Goal: Task Accomplishment & Management: Use online tool/utility

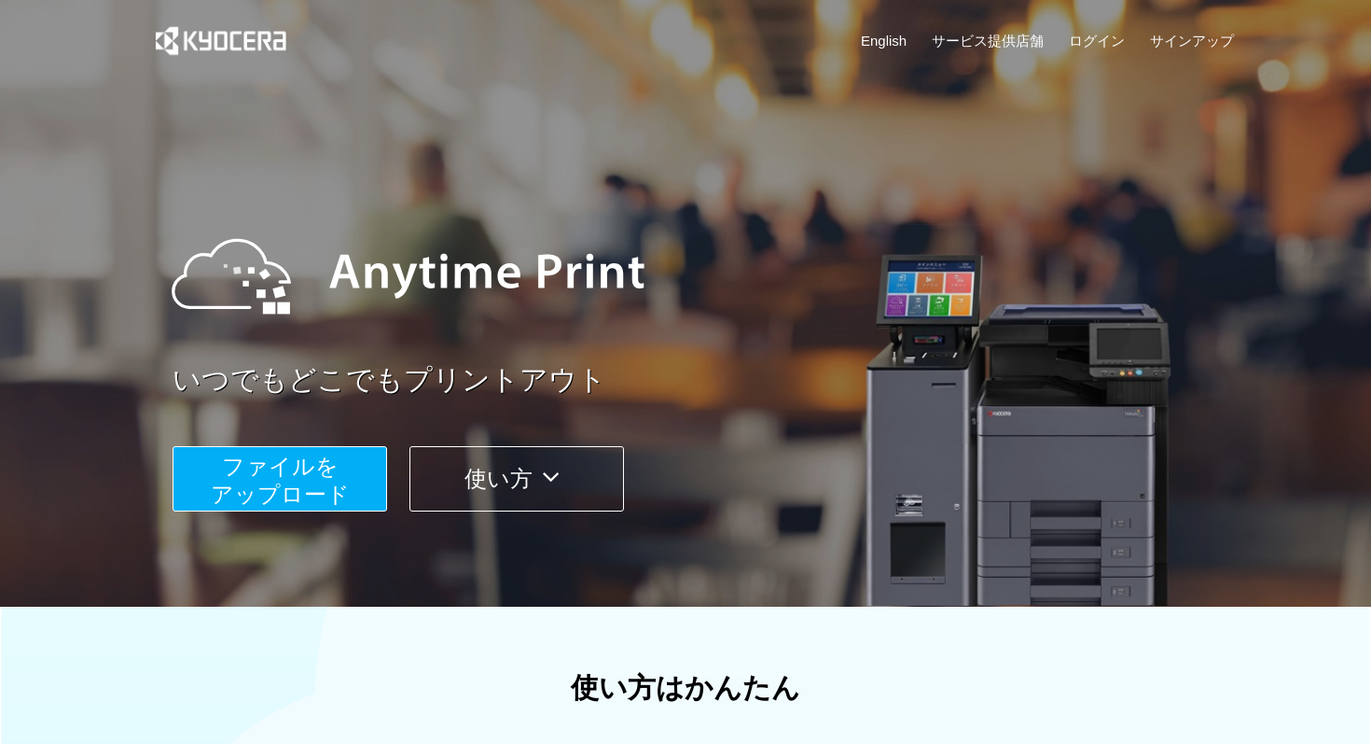
click at [265, 484] on span "ファイルを ​​アップロード" at bounding box center [280, 479] width 139 height 53
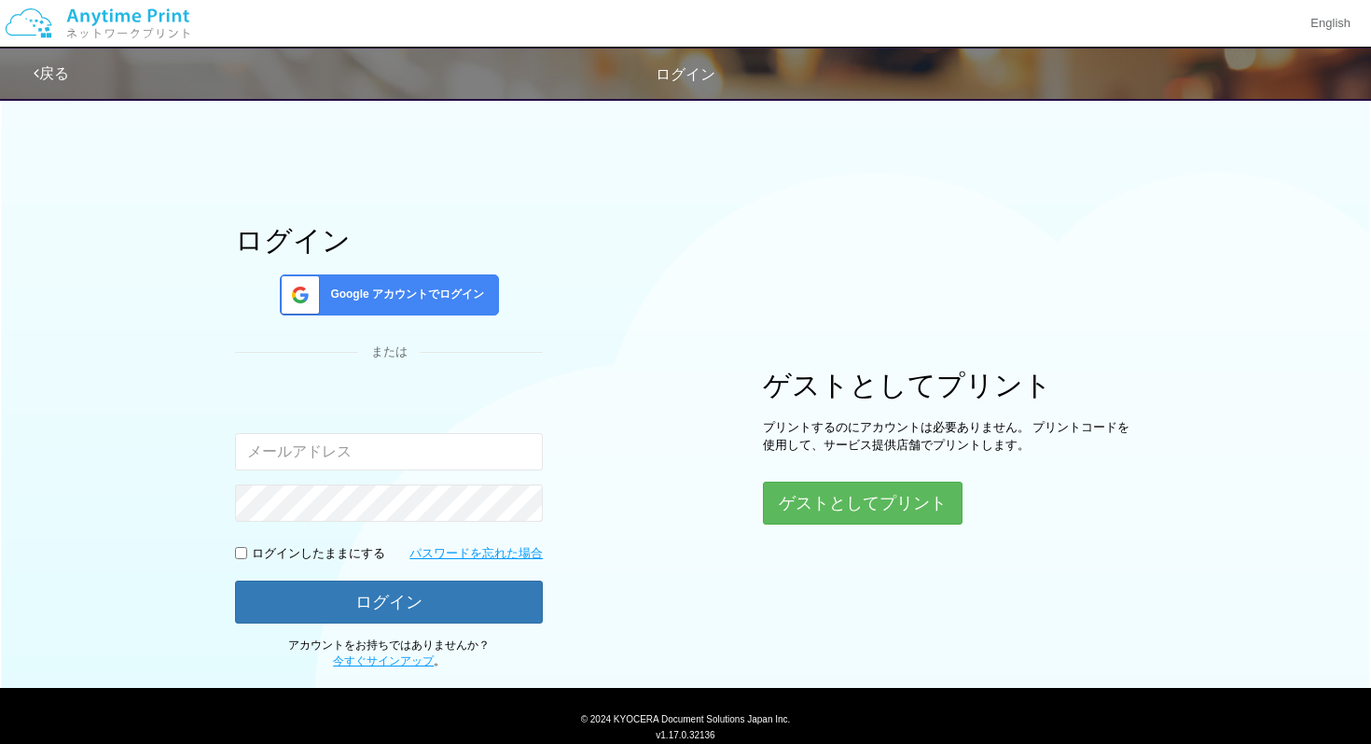
click at [466, 299] on span "Google アカウントでログイン" at bounding box center [403, 294] width 161 height 16
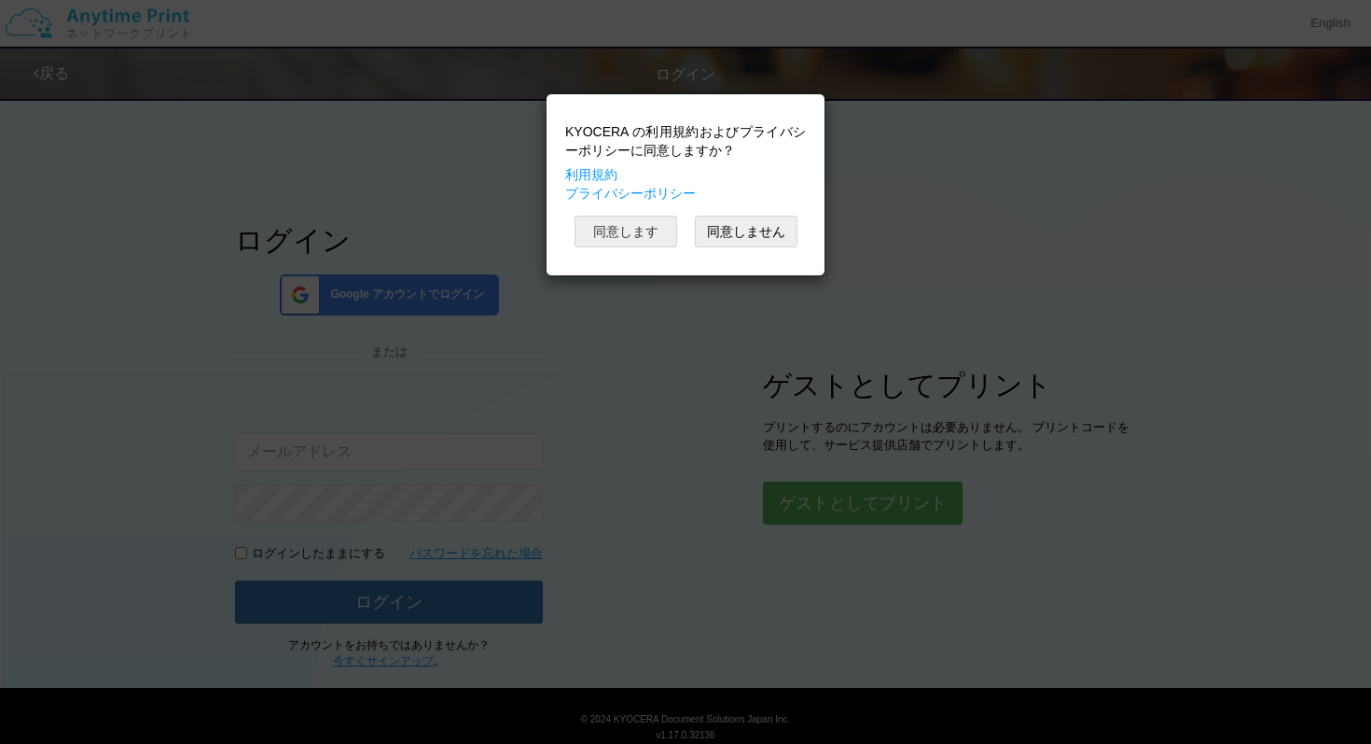
click at [610, 223] on button "同意します" at bounding box center [626, 231] width 103 height 32
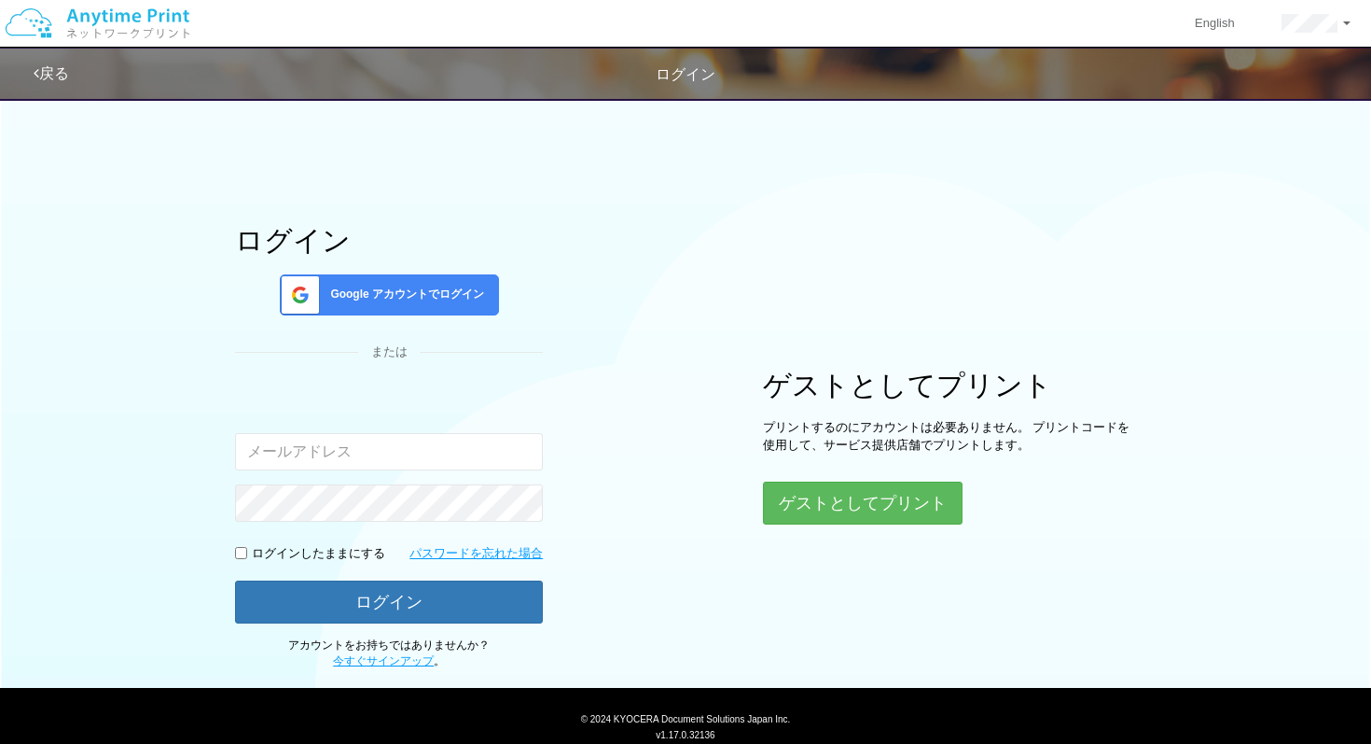
click at [398, 296] on span "Google アカウントでログイン" at bounding box center [403, 294] width 161 height 16
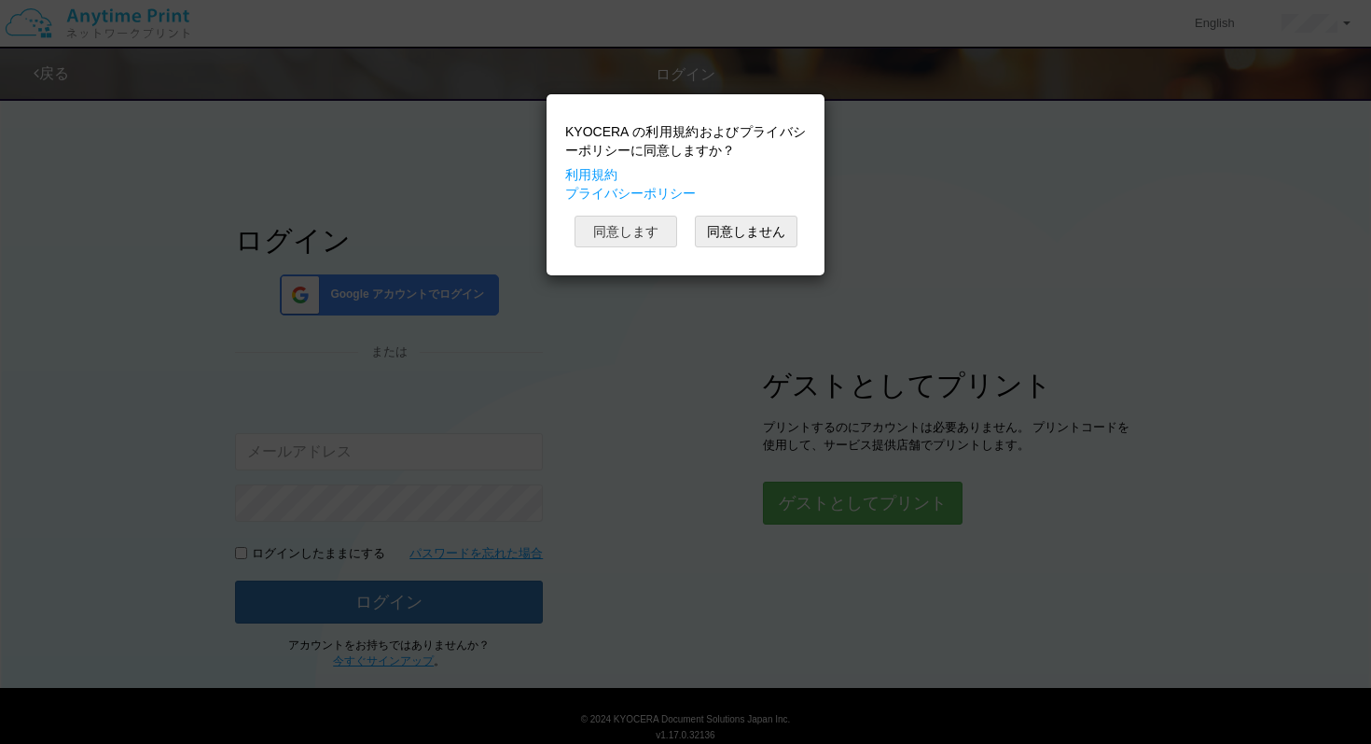
click at [628, 229] on button "同意します" at bounding box center [626, 231] width 103 height 32
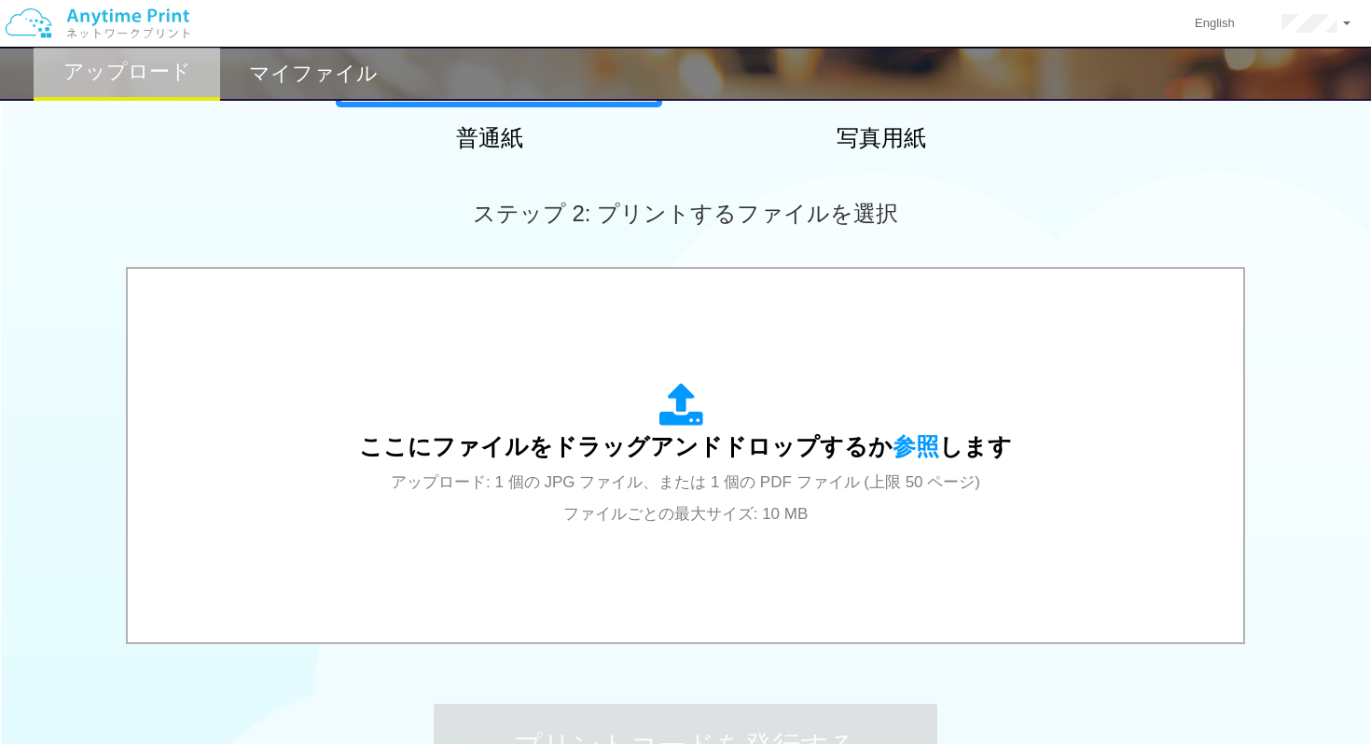
scroll to position [504, 0]
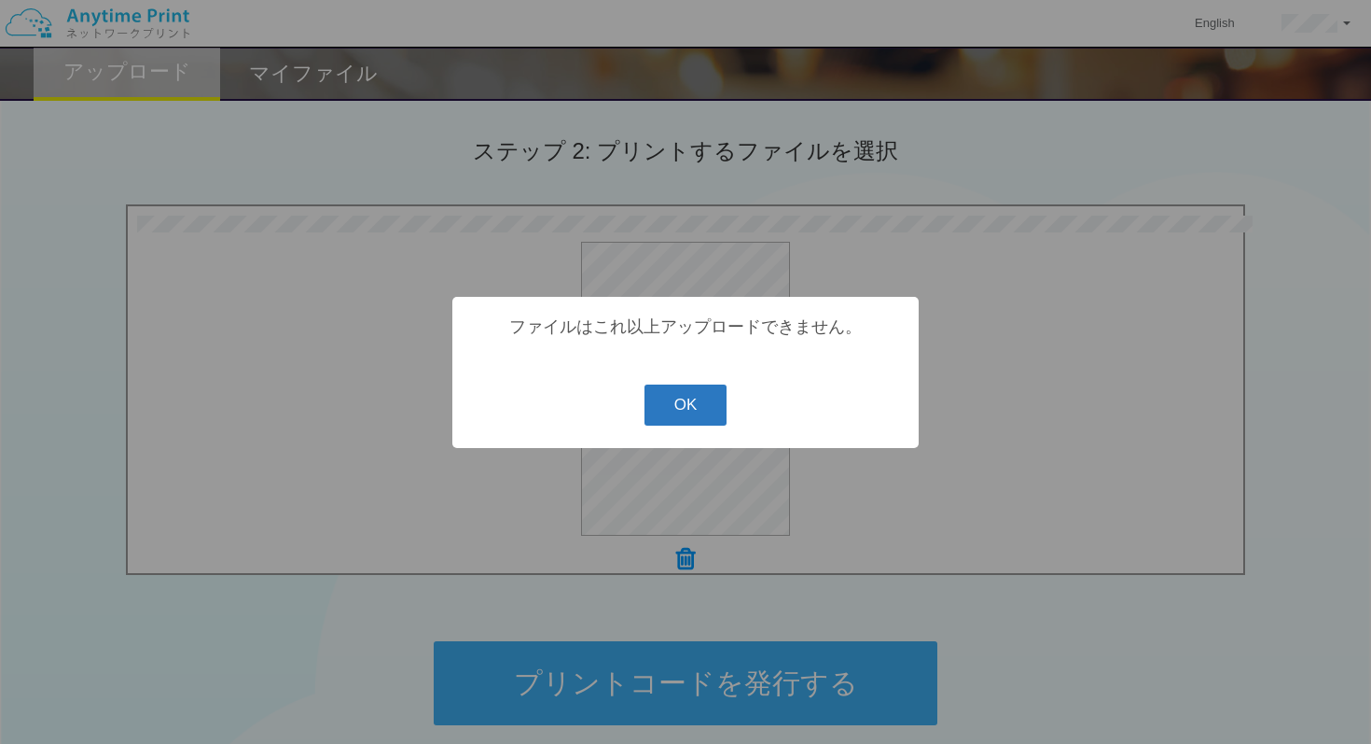
click at [691, 406] on button "OK" at bounding box center [686, 404] width 83 height 41
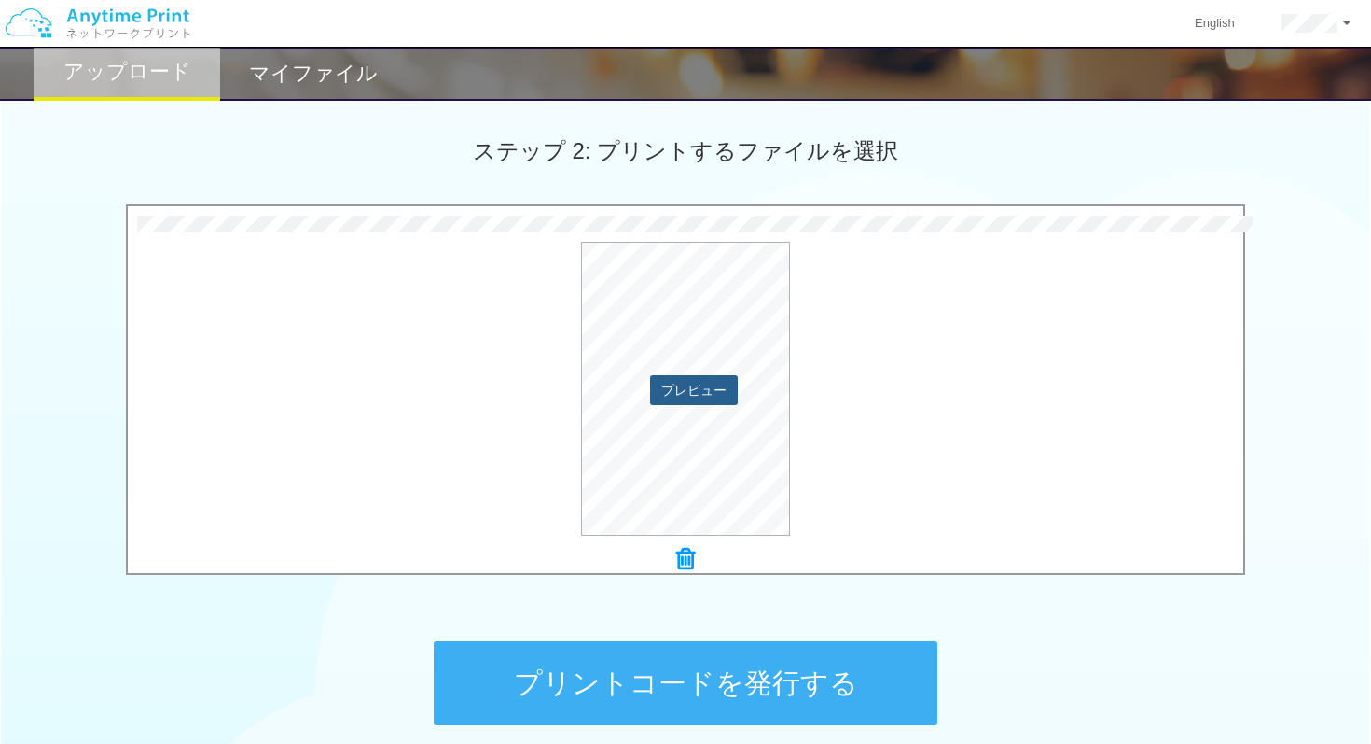
click at [727, 404] on button "プレビュー" at bounding box center [694, 390] width 88 height 30
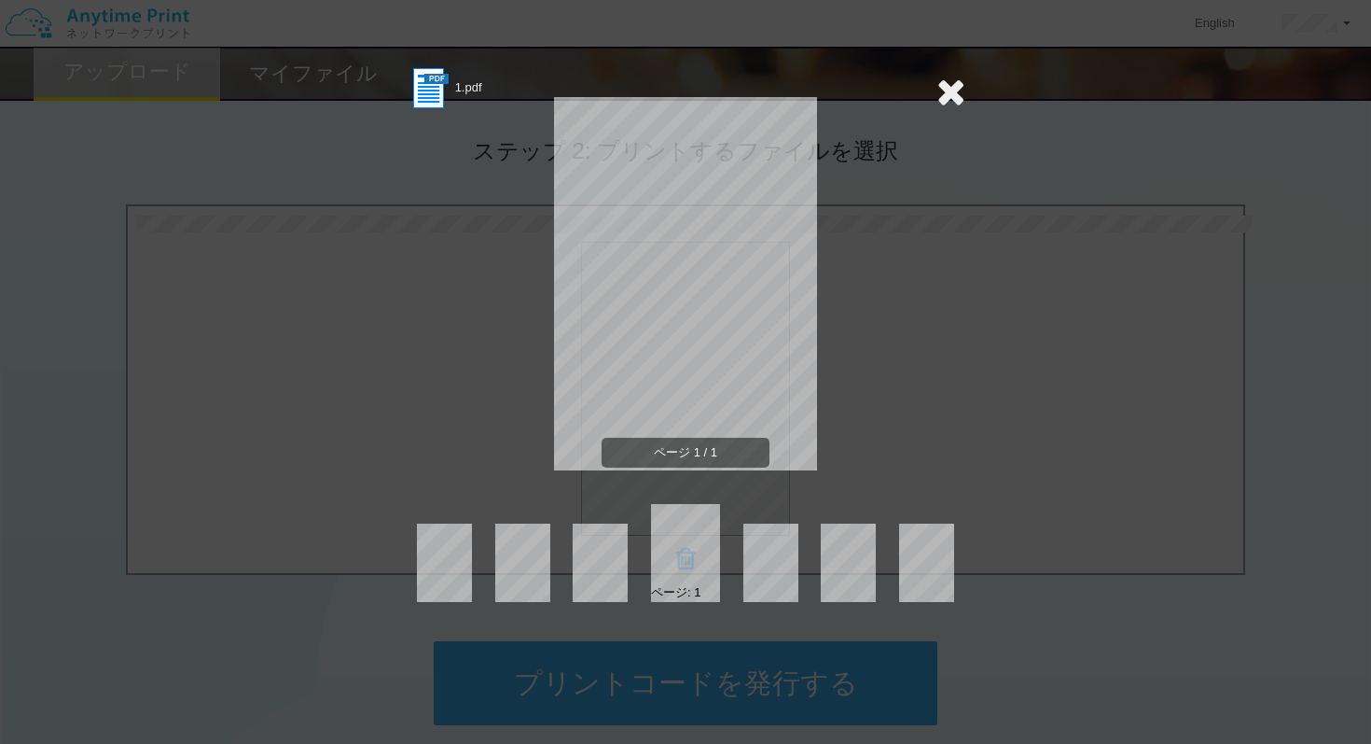
click at [921, 104] on section "1.pdf" at bounding box center [686, 88] width 560 height 47
click at [959, 94] on icon at bounding box center [951, 91] width 29 height 37
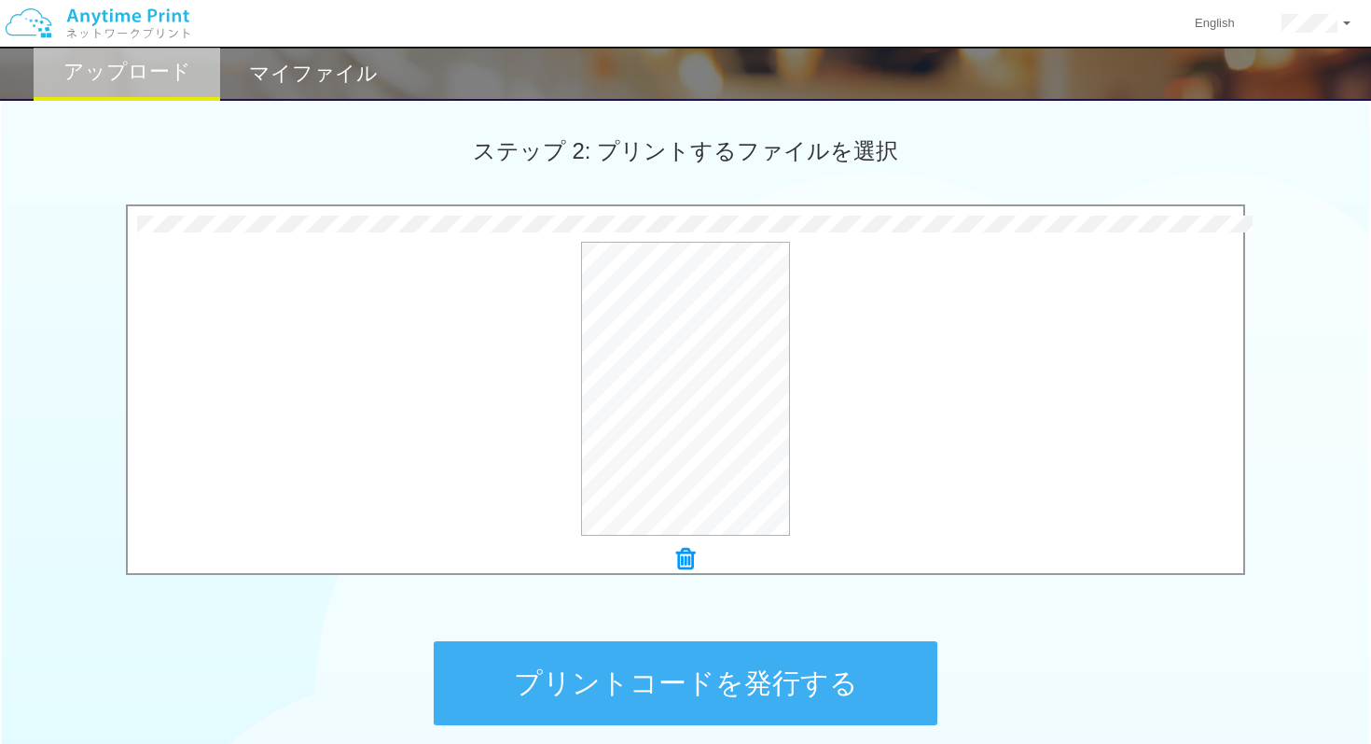
click at [709, 561] on div at bounding box center [686, 560] width 1116 height 26
click at [710, 385] on button "プレビュー" at bounding box center [694, 390] width 88 height 30
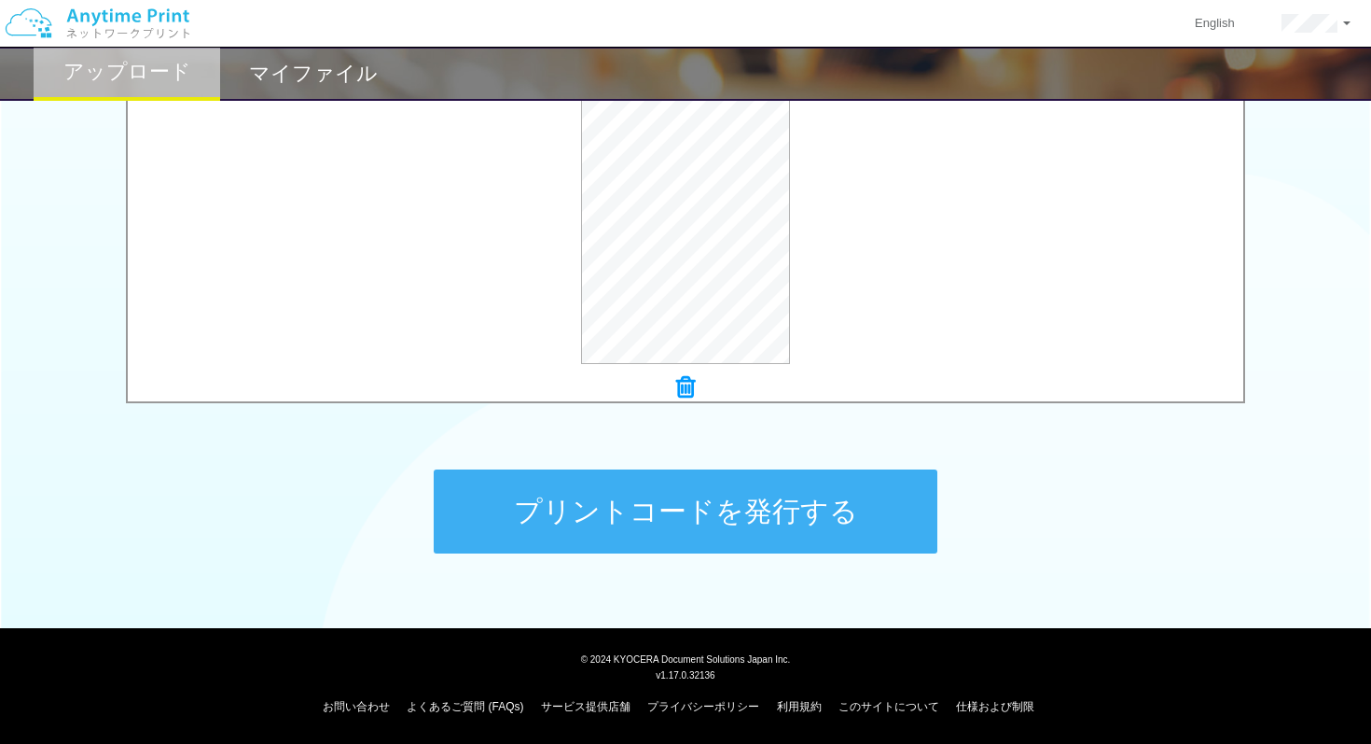
click at [745, 502] on button "プリントコードを発行する" at bounding box center [686, 511] width 504 height 84
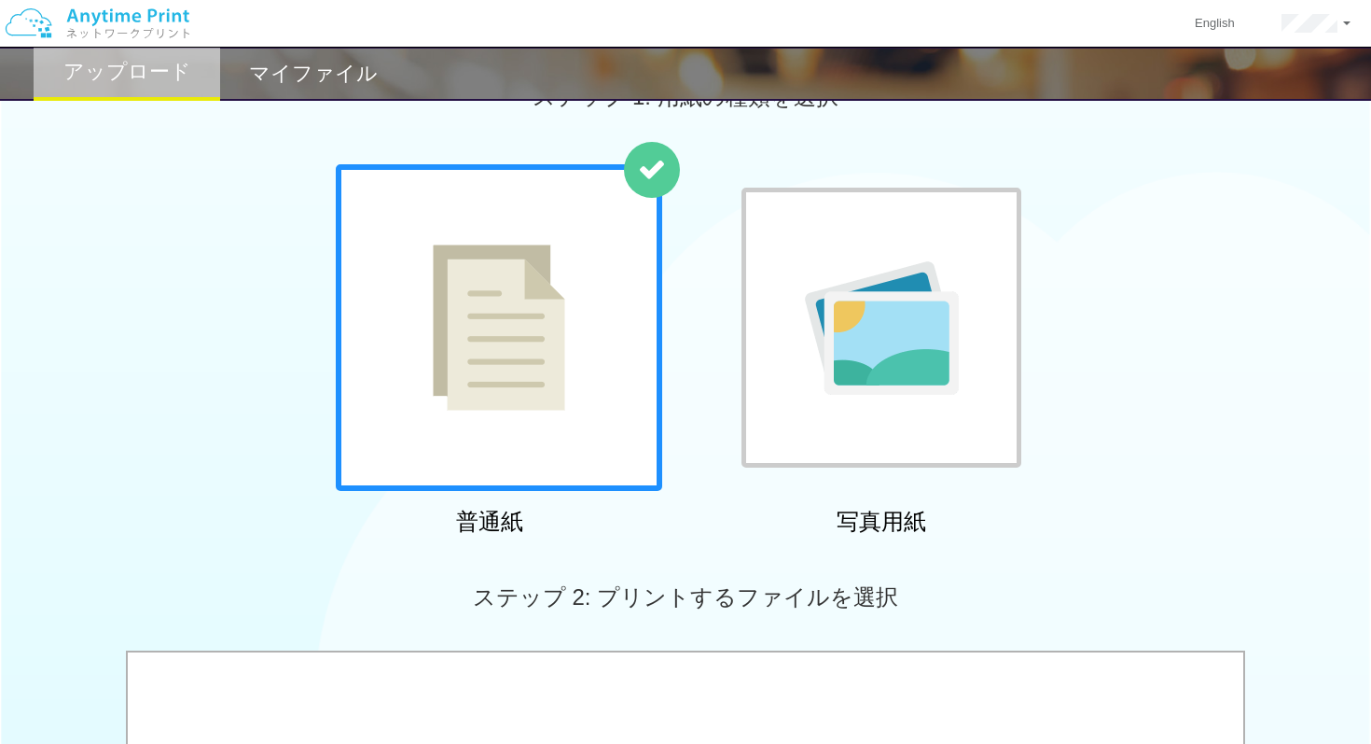
scroll to position [0, 0]
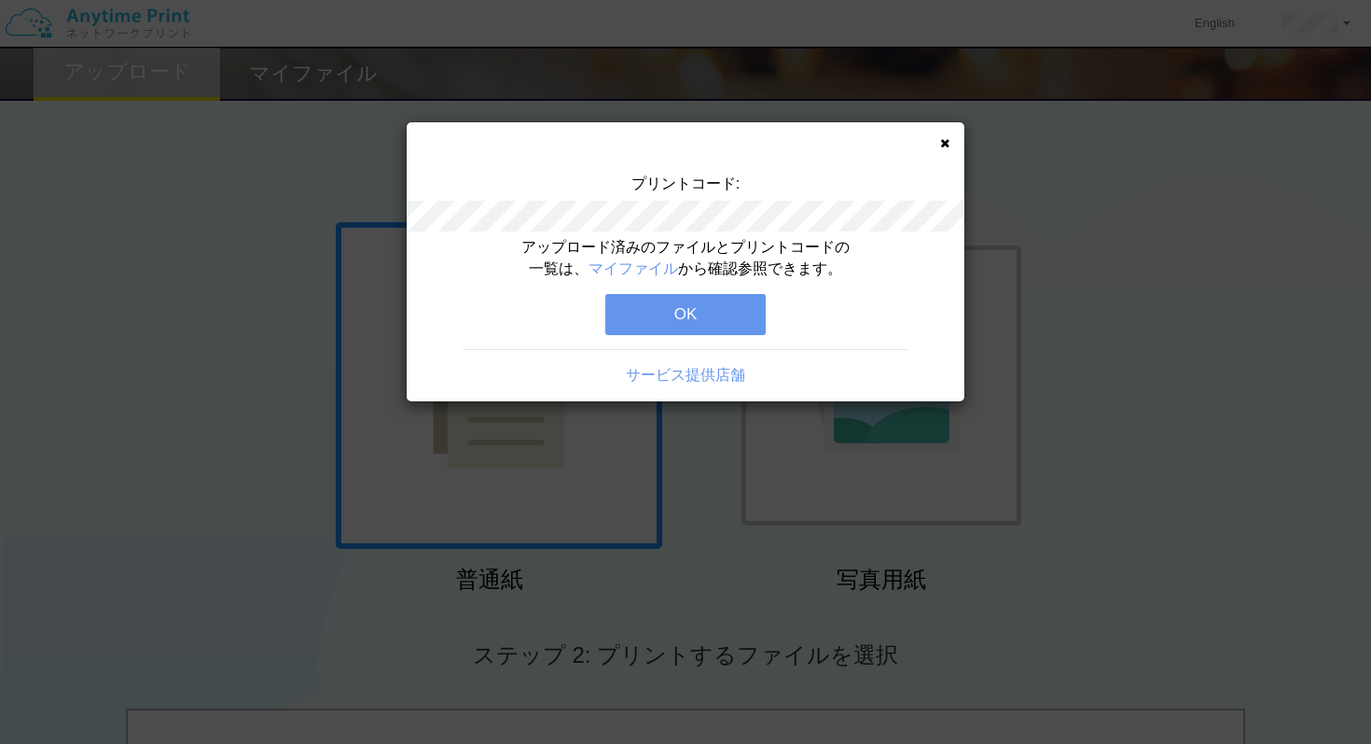
click at [706, 300] on button "OK" at bounding box center [685, 314] width 160 height 41
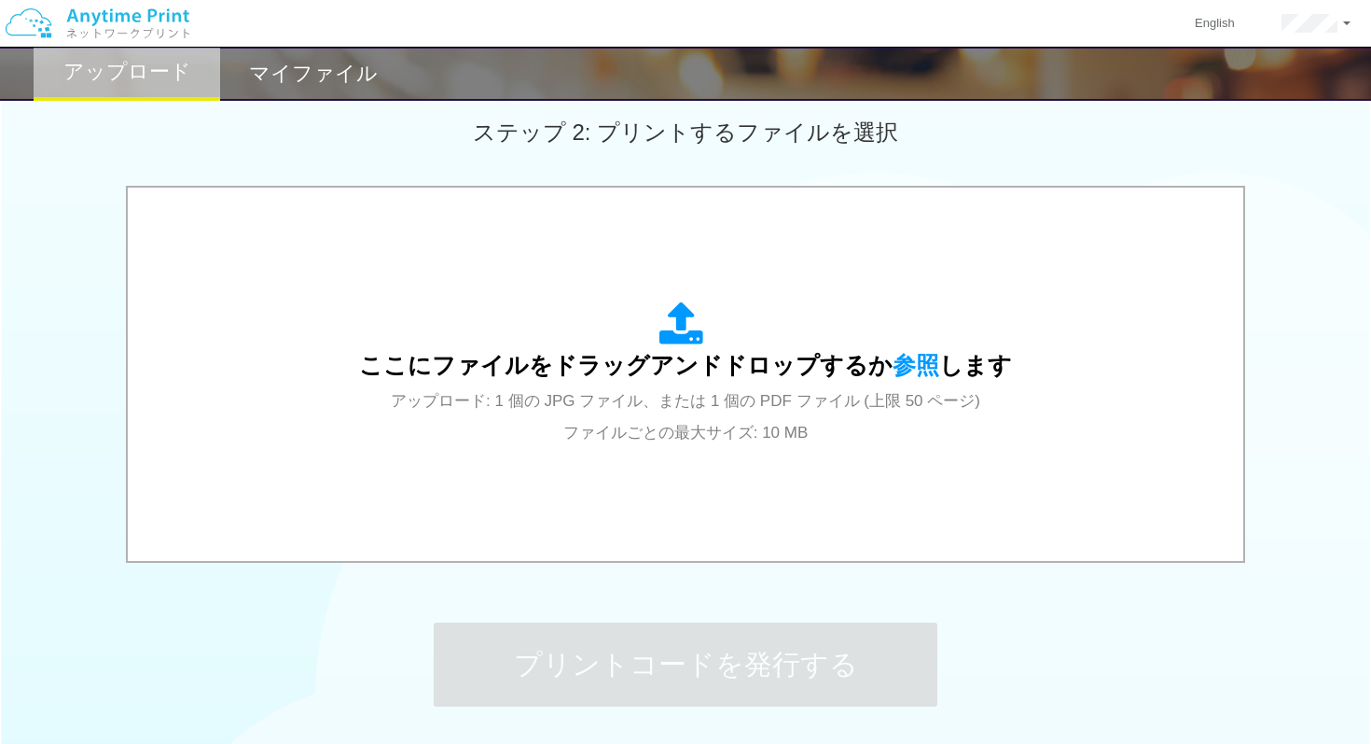
scroll to position [582, 0]
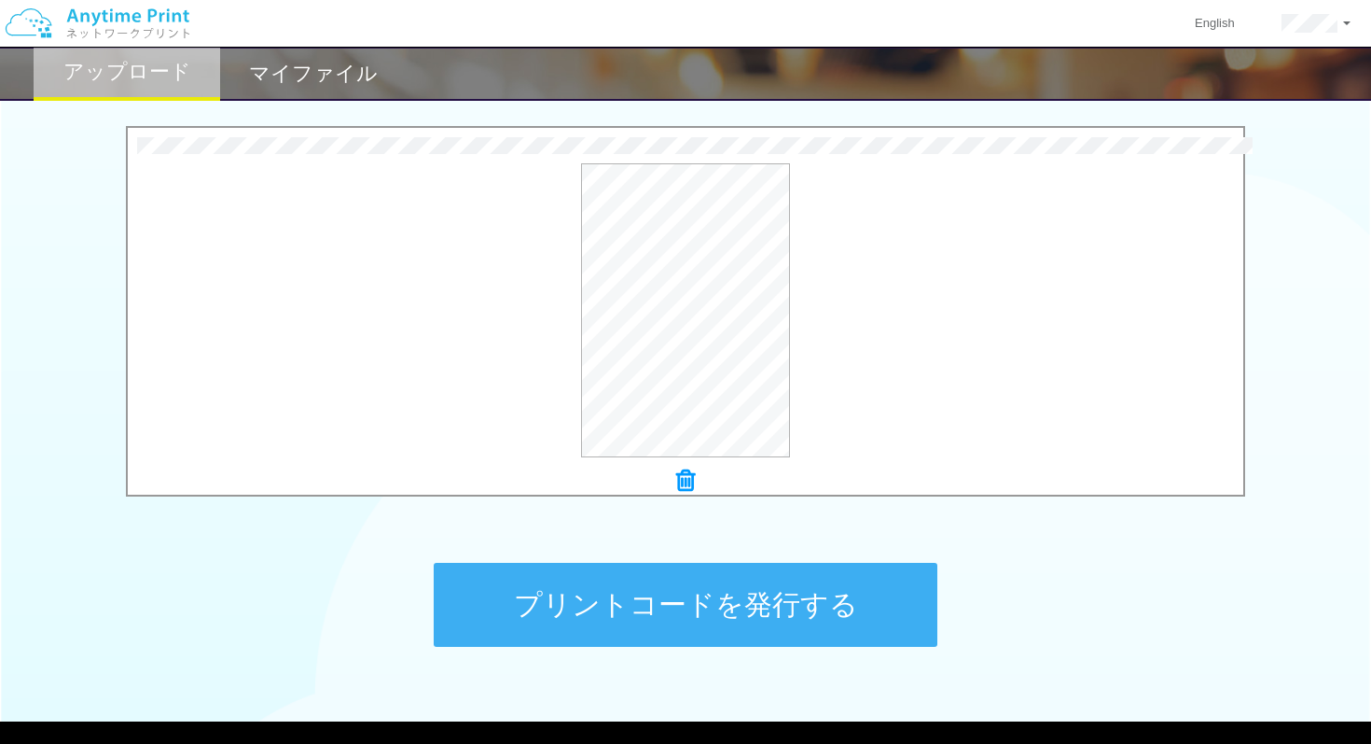
click at [600, 580] on button "プリントコードを発行する" at bounding box center [686, 605] width 504 height 84
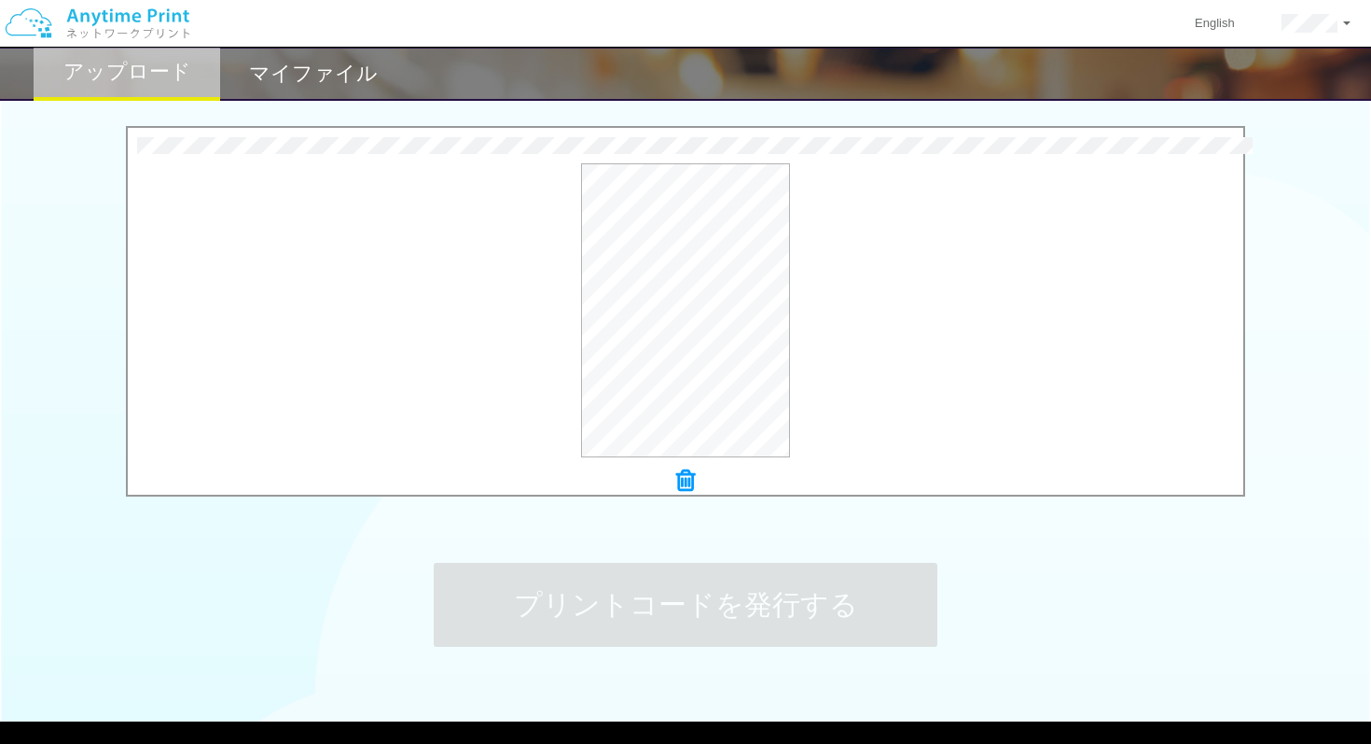
scroll to position [0, 0]
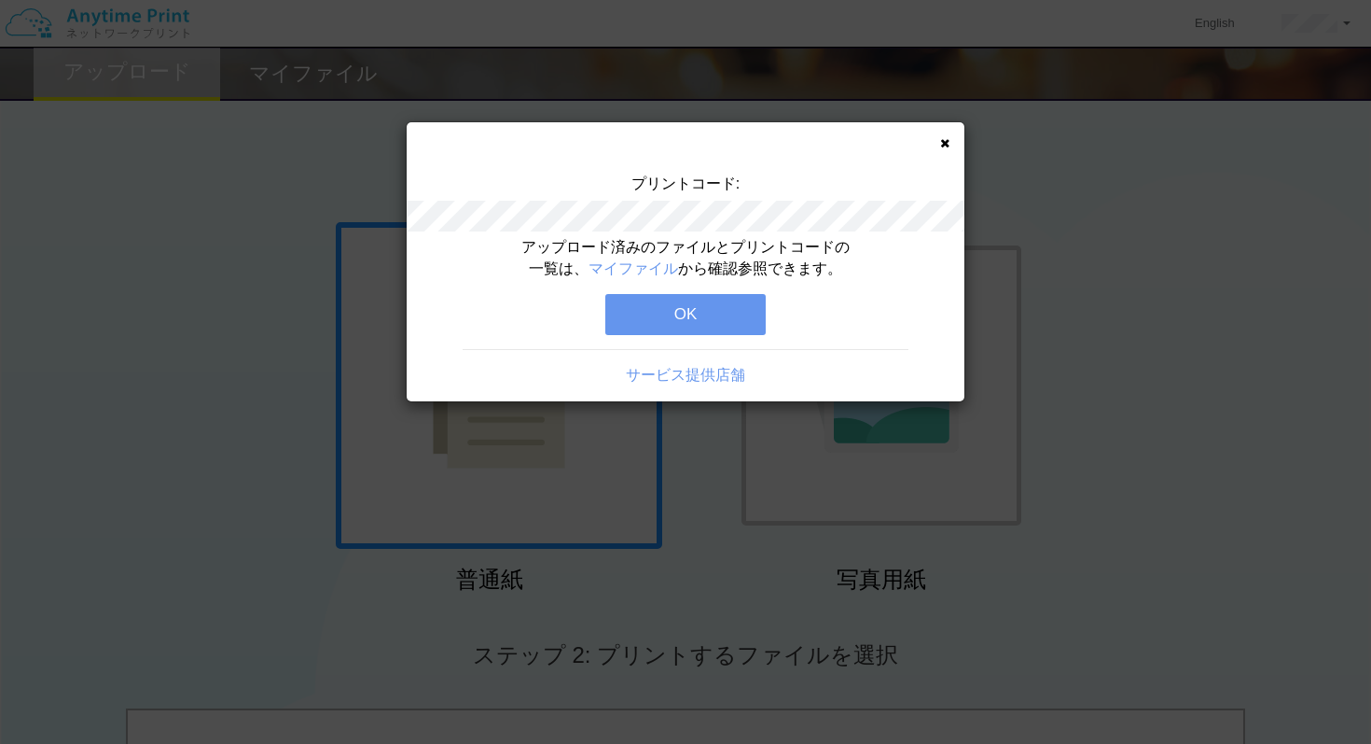
click at [702, 314] on button "OK" at bounding box center [685, 314] width 160 height 41
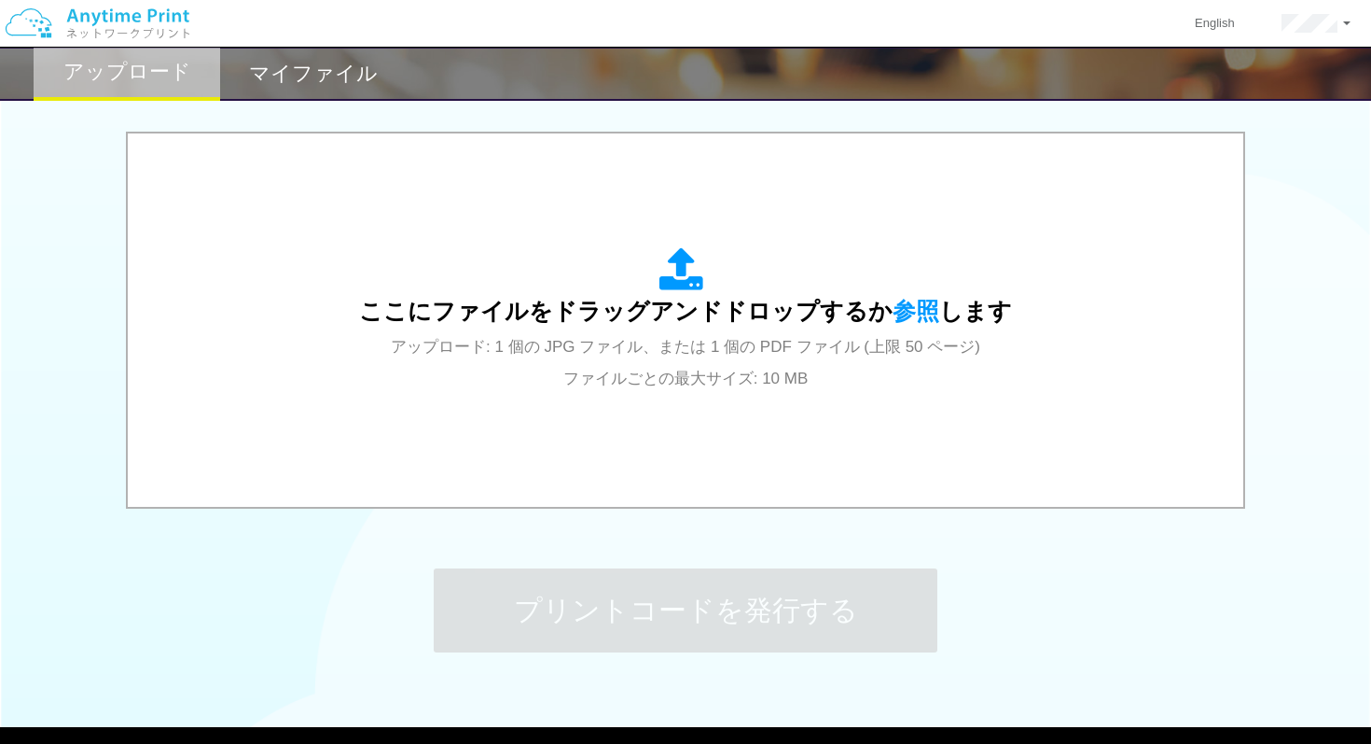
scroll to position [653, 0]
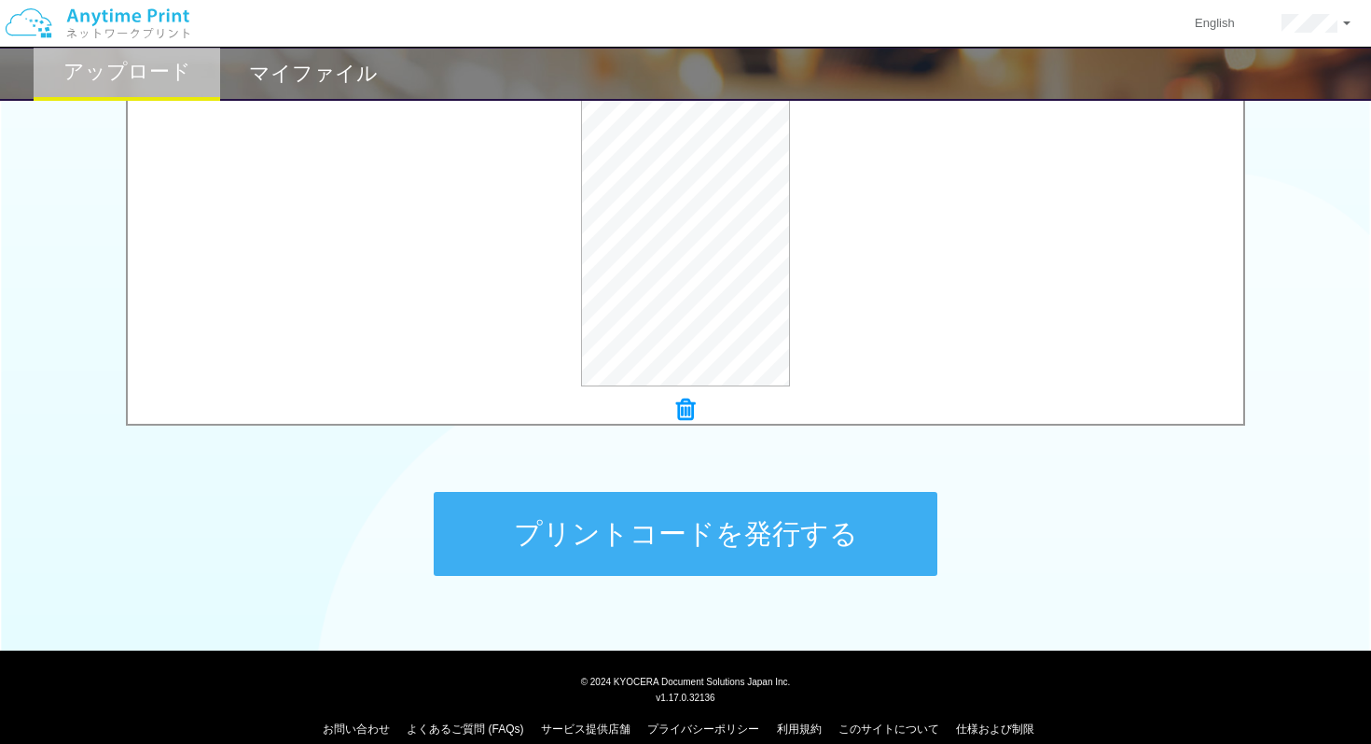
click at [764, 539] on button "プリントコードを発行する" at bounding box center [686, 534] width 504 height 84
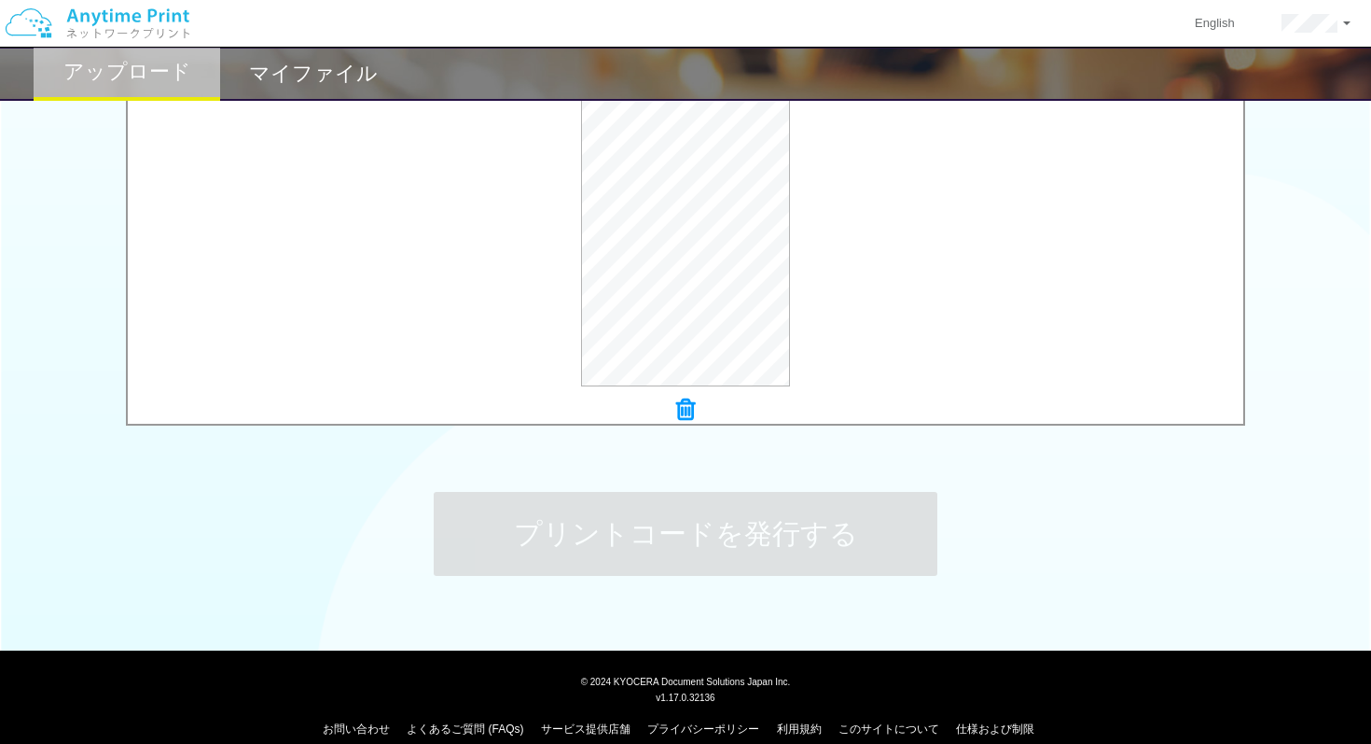
scroll to position [0, 0]
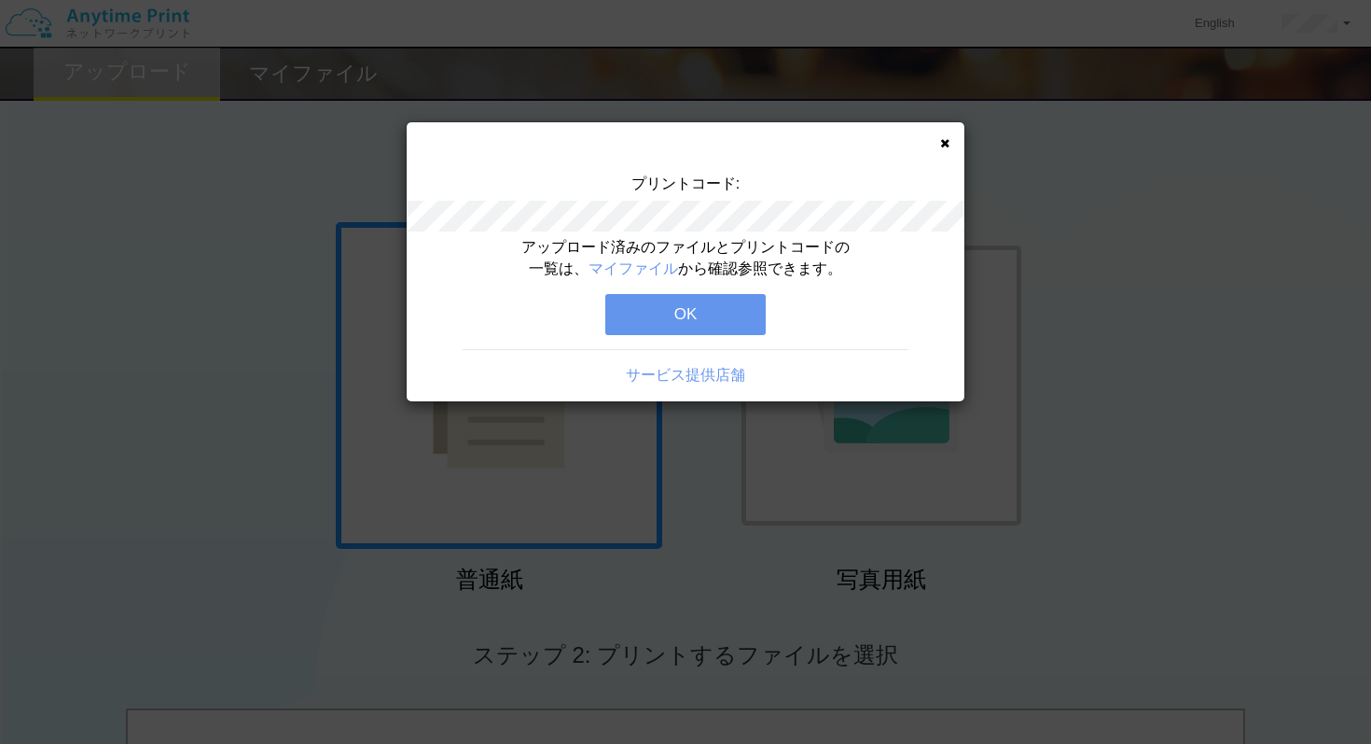
click at [730, 312] on button "OK" at bounding box center [685, 314] width 160 height 41
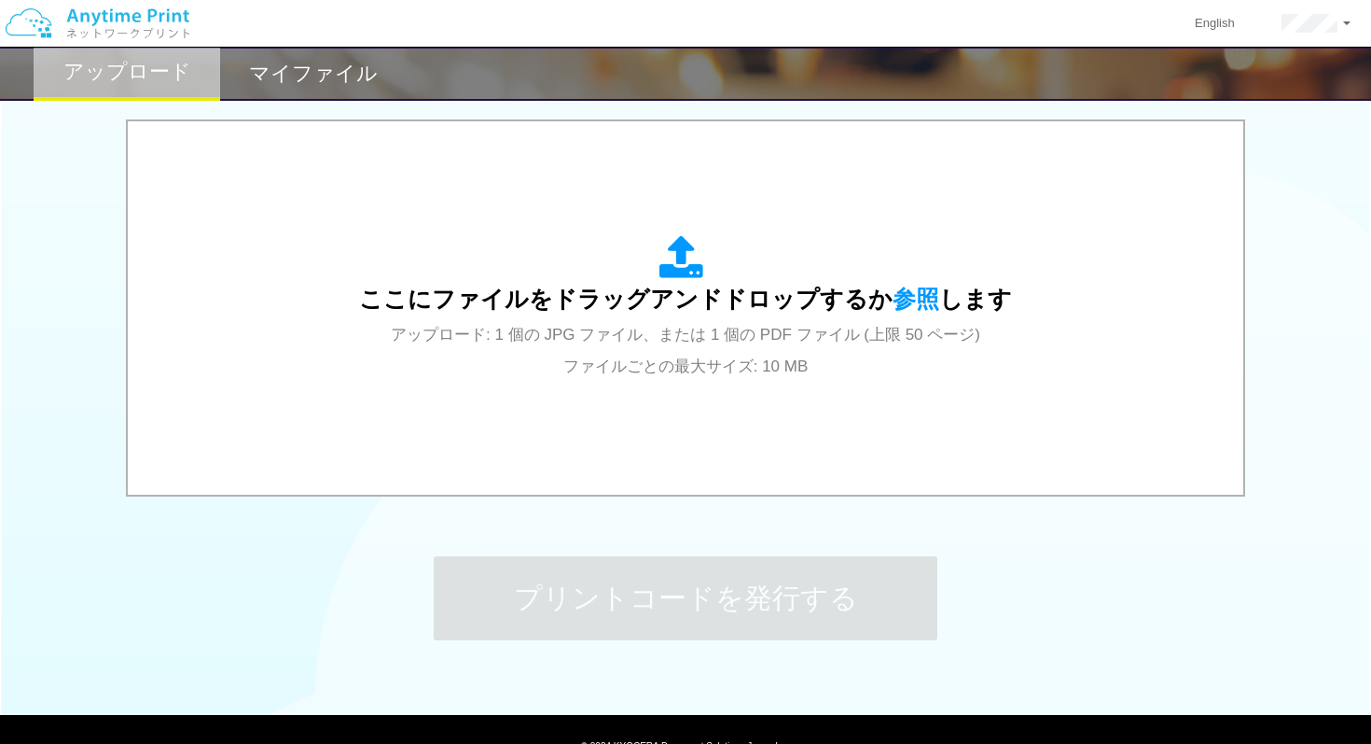
scroll to position [675, 0]
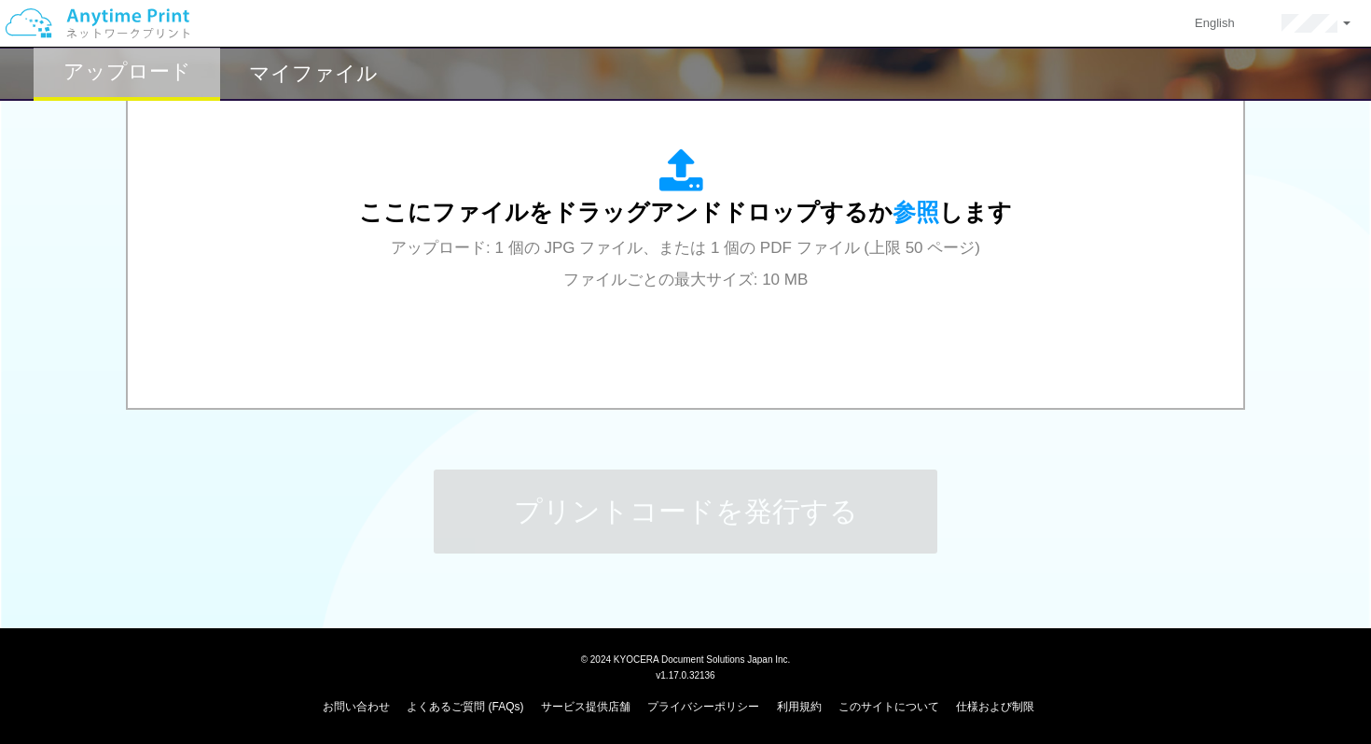
click at [345, 90] on div "マイファイル" at bounding box center [313, 74] width 187 height 54
